Goal: Task Accomplishment & Management: Use online tool/utility

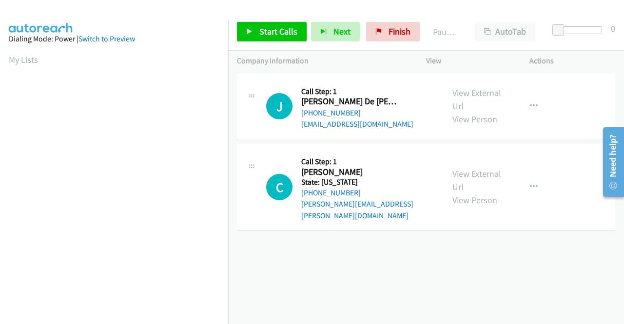
click at [567, 135] on div "J Callback Scheduled Call Step: 1 Josefina De Jesus Figueroa America/Los_Angele…" at bounding box center [426, 107] width 378 height 66
click at [485, 99] on div "View External Url View Person" at bounding box center [477, 105] width 51 height 39
click at [481, 90] on link "View External Url" at bounding box center [476, 99] width 49 height 24
click at [476, 168] on link "View External Url" at bounding box center [476, 180] width 49 height 24
click at [285, 27] on span "Start Calls" at bounding box center [278, 31] width 38 height 11
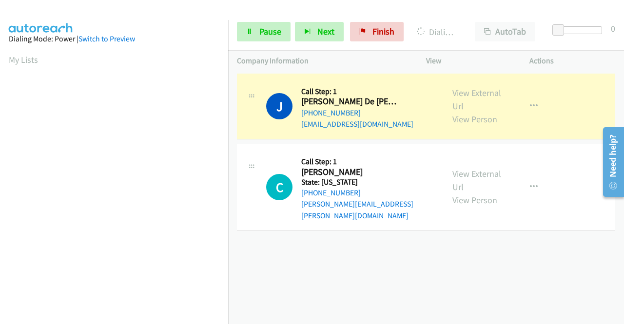
drag, startPoint x: 590, startPoint y: 59, endPoint x: 462, endPoint y: 76, distance: 128.7
click at [590, 59] on p "Actions" at bounding box center [572, 61] width 86 height 12
click at [255, 35] on link "Pause" at bounding box center [264, 31] width 54 height 19
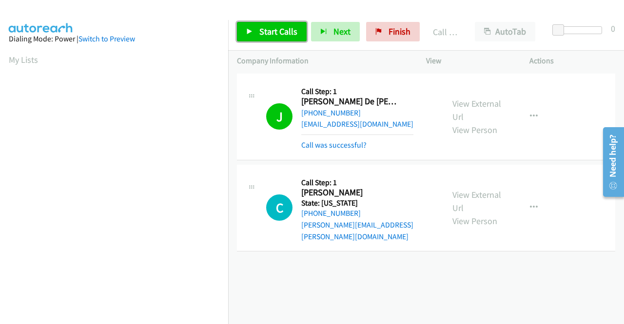
click at [284, 38] on link "Start Calls" at bounding box center [272, 31] width 70 height 19
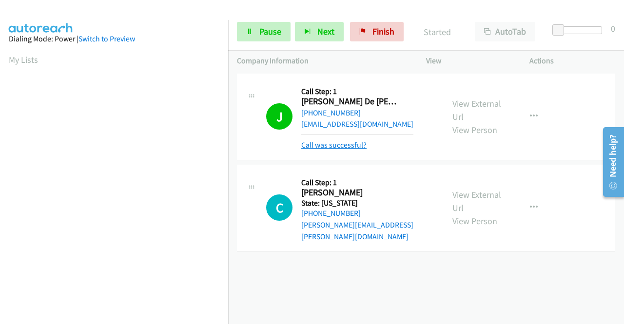
click at [343, 145] on link "Call was successful?" at bounding box center [333, 144] width 65 height 9
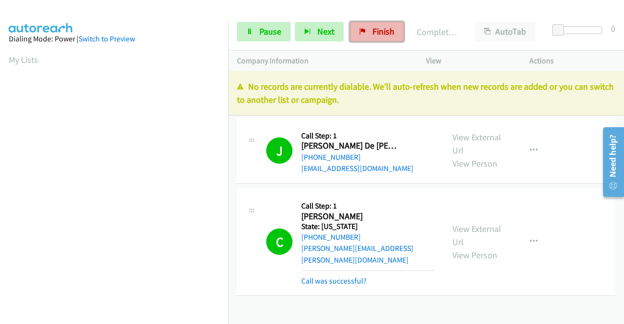
click at [379, 34] on span "Finish" at bounding box center [383, 31] width 22 height 11
click at [346, 276] on link "Call was successful?" at bounding box center [333, 280] width 65 height 9
click at [365, 36] on link "Finish" at bounding box center [377, 31] width 54 height 19
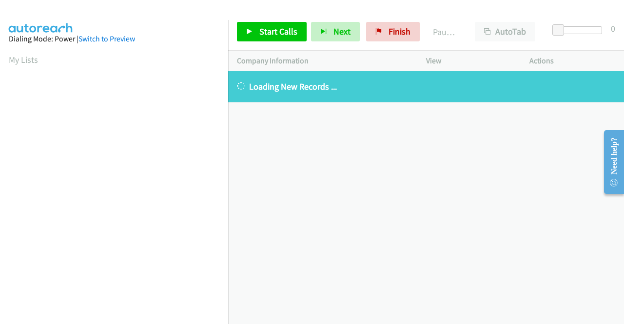
click at [579, 153] on div "[PHONE_NUMBER] Call failed - Please reload the list and try again The Callbar F…" at bounding box center [426, 197] width 396 height 253
click at [380, 37] on link "Finish" at bounding box center [393, 31] width 54 height 19
